Goal: Task Accomplishment & Management: Use online tool/utility

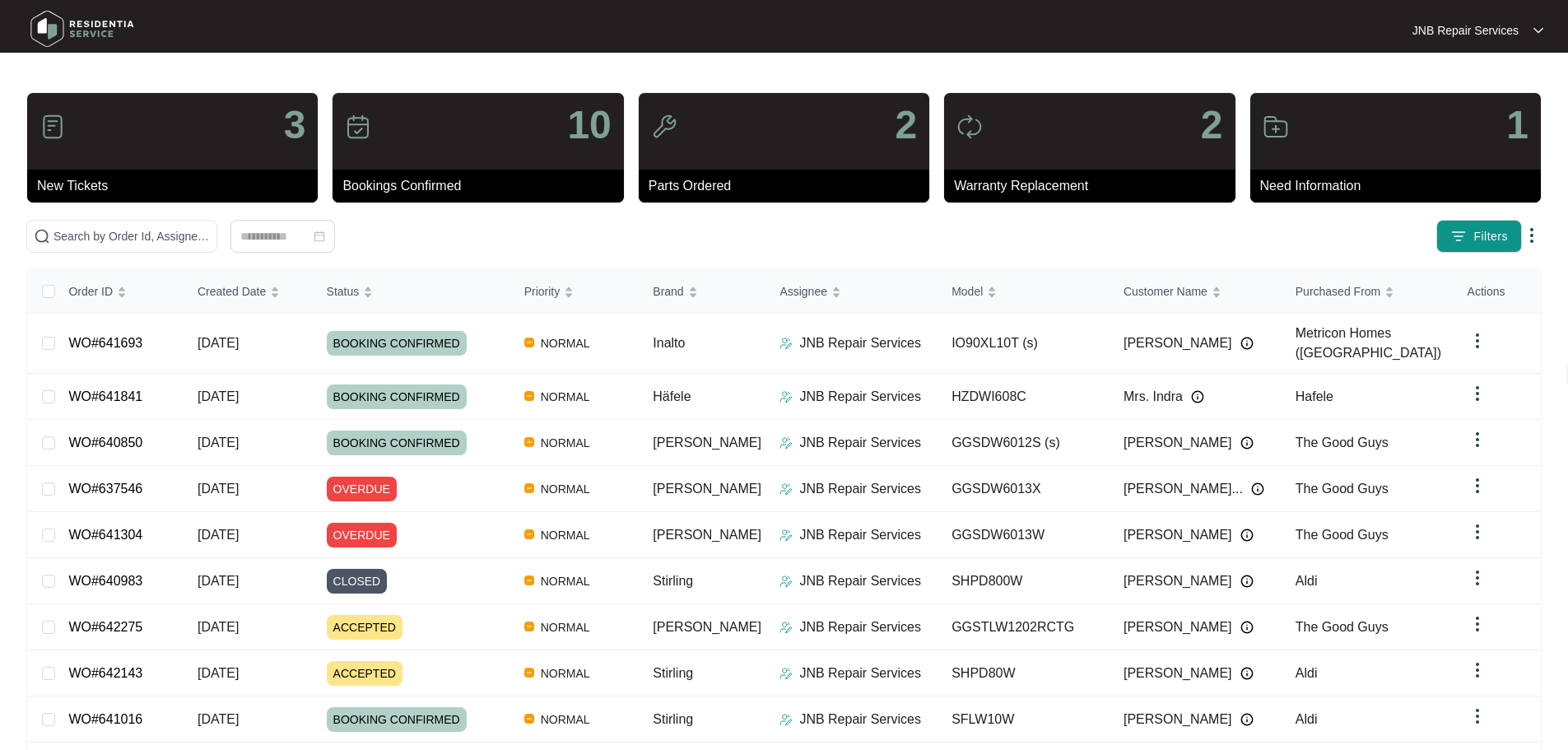
click at [84, 29] on img at bounding box center [82, 29] width 115 height 50
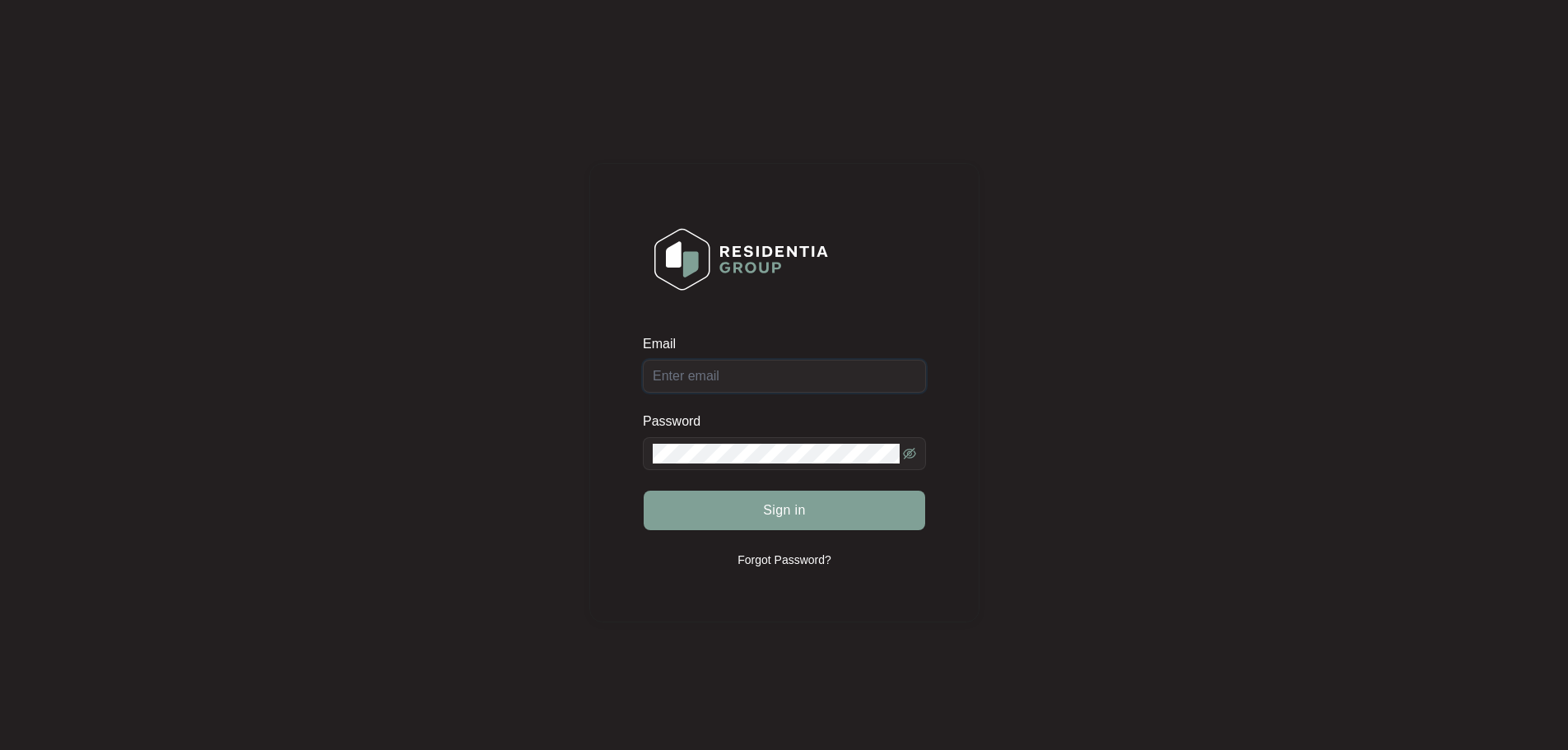
type input "[EMAIL_ADDRESS][DOMAIN_NAME]"
click at [806, 509] on div "Sign in" at bounding box center [784, 510] width 283 height 41
click at [807, 514] on div "Sign in" at bounding box center [784, 510] width 283 height 41
click at [864, 522] on button "Sign in" at bounding box center [784, 510] width 281 height 40
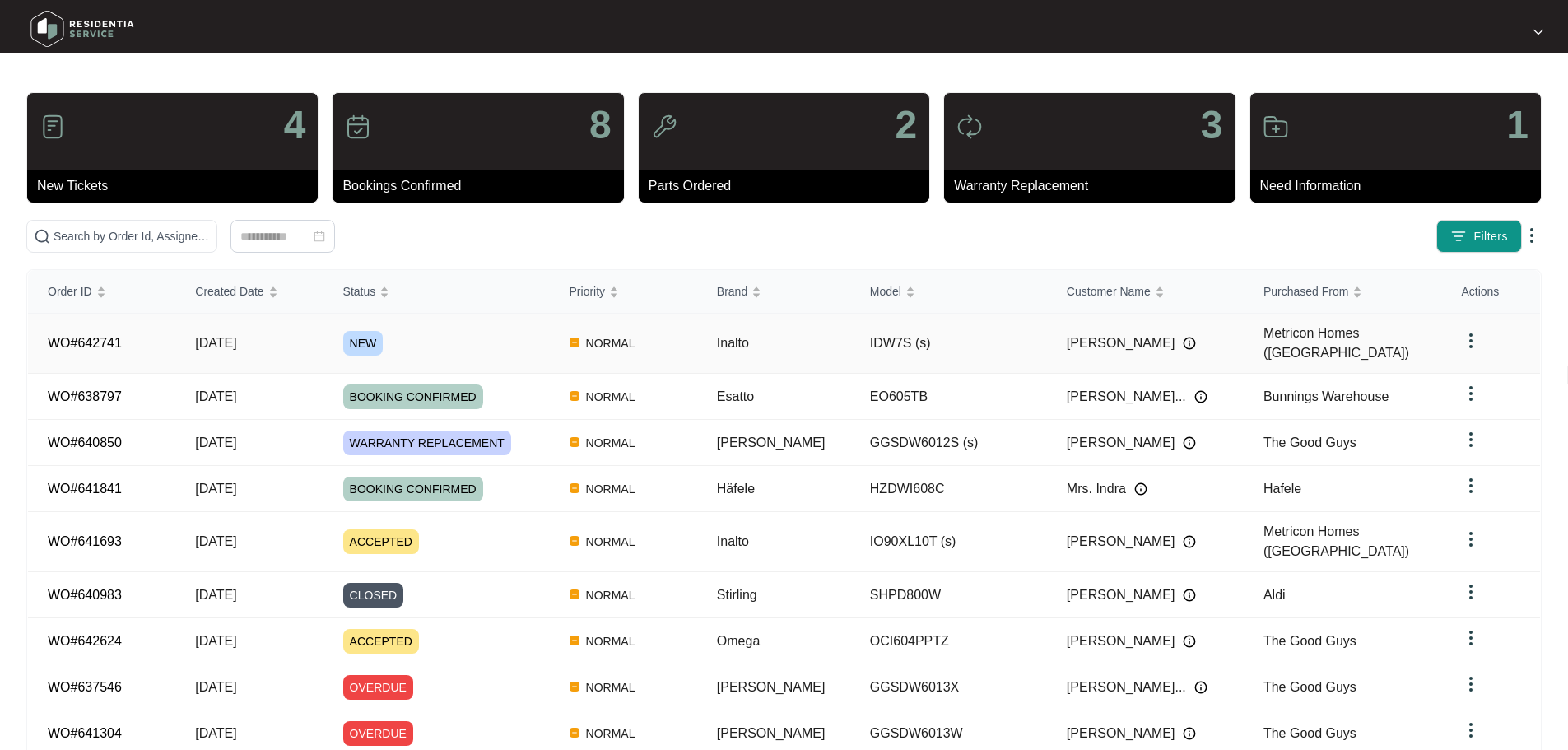
click at [439, 334] on div "NEW" at bounding box center [446, 343] width 207 height 25
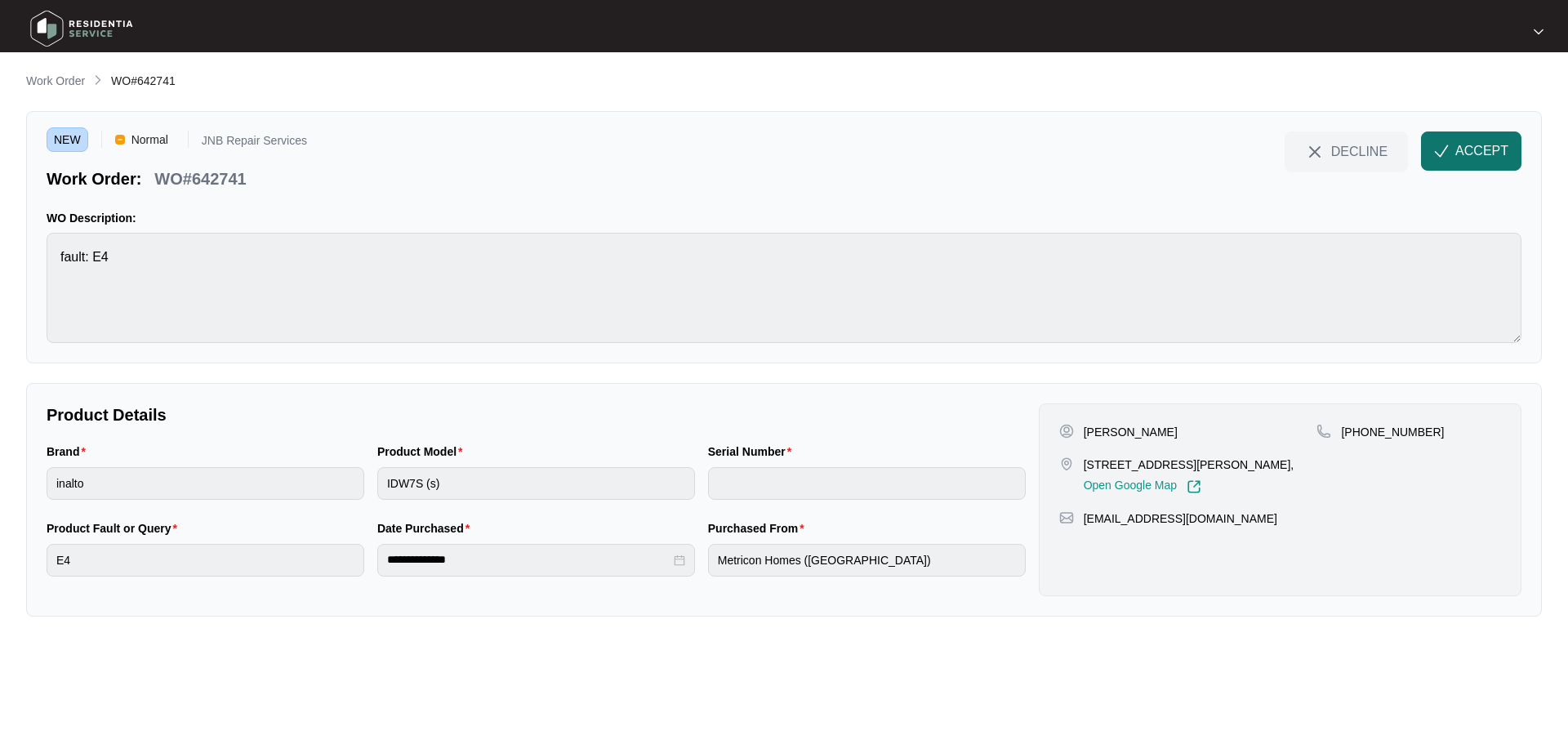
click at [1466, 146] on span "ACCEPT" at bounding box center [1482, 151] width 53 height 20
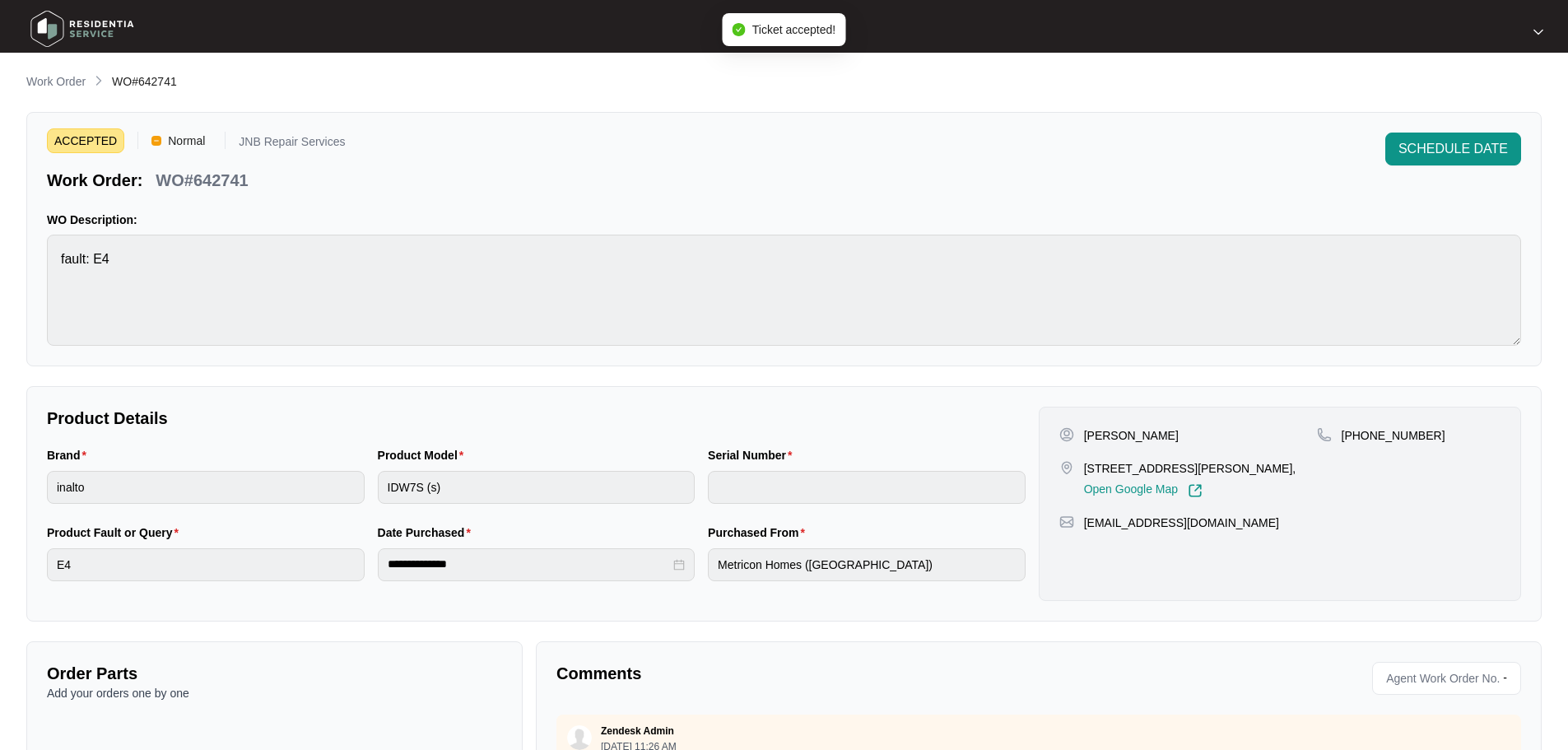
drag, startPoint x: 1088, startPoint y: 439, endPoint x: 1192, endPoint y: 431, distance: 104.3
click at [1192, 431] on div "[PERSON_NAME]" at bounding box center [1188, 436] width 258 height 17
copy p "[PERSON_NAME]"
drag, startPoint x: 1085, startPoint y: 470, endPoint x: 1120, endPoint y: 491, distance: 40.8
click at [1120, 477] on p "[STREET_ADDRESS][PERSON_NAME]," at bounding box center [1191, 469] width 212 height 17
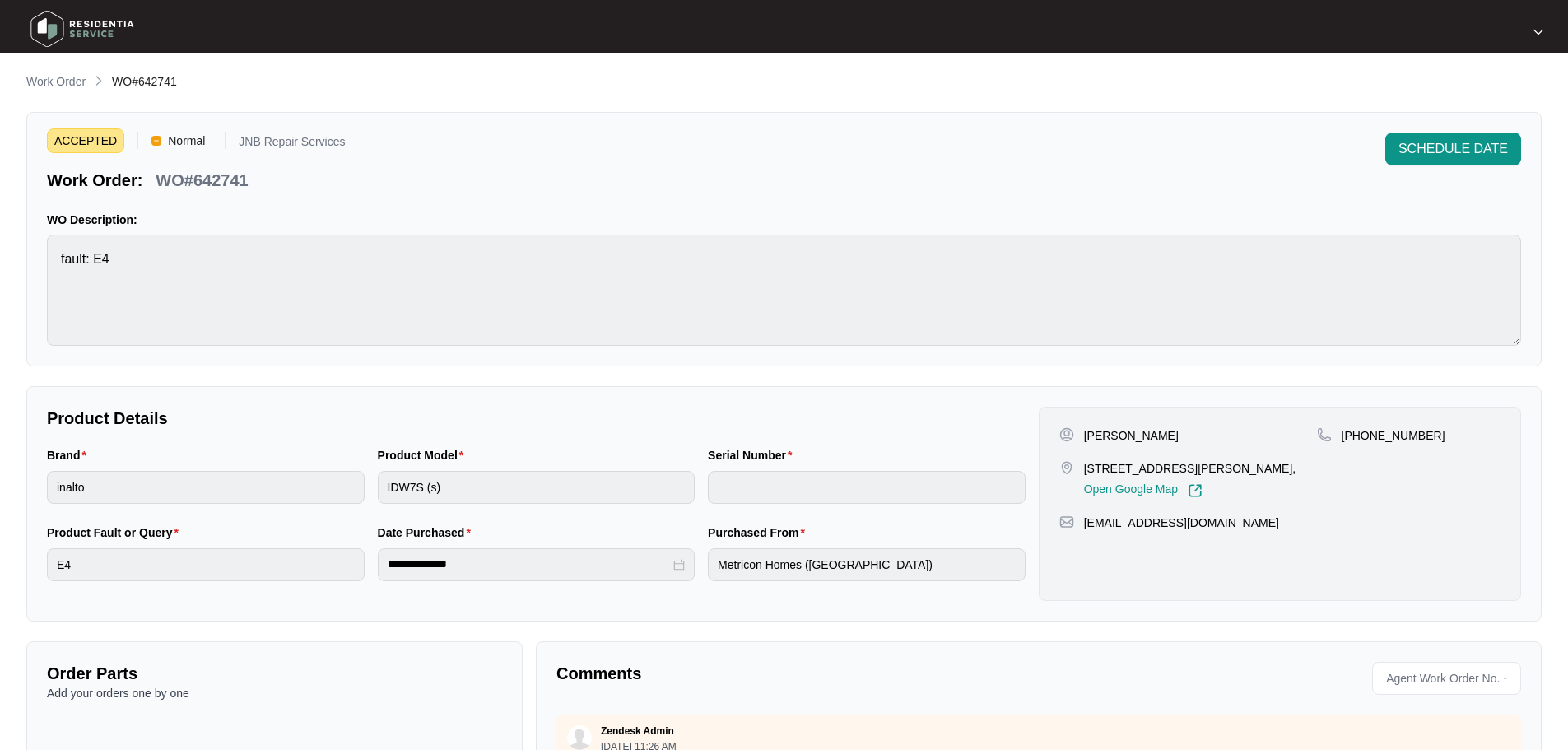
copy p "[STREET_ADDRESS][PERSON_NAME],"
drag, startPoint x: 1361, startPoint y: 435, endPoint x: 1465, endPoint y: 427, distance: 104.3
click at [1465, 427] on div "[PHONE_NUMBER]" at bounding box center [1409, 436] width 183 height 17
copy p "402287165"
